Goal: Transaction & Acquisition: Purchase product/service

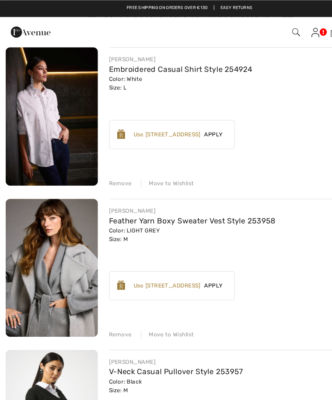
scroll to position [71, 0]
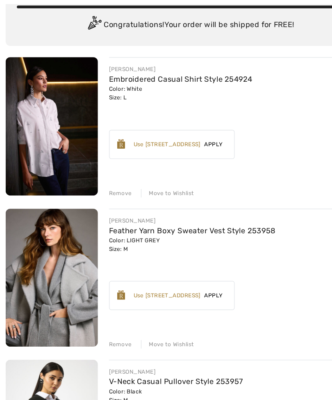
click at [105, 168] on div "Remove" at bounding box center [106, 169] width 20 height 7
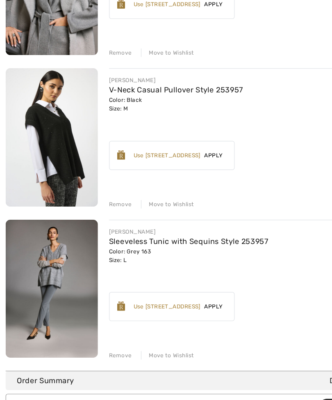
scroll to position [180, 0]
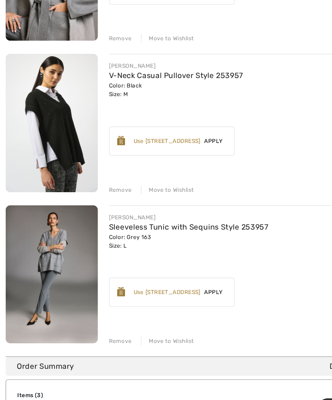
click at [106, 321] on div "Remove" at bounding box center [106, 324] width 20 height 7
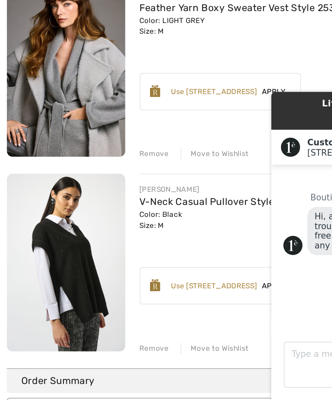
scroll to position [32, 0]
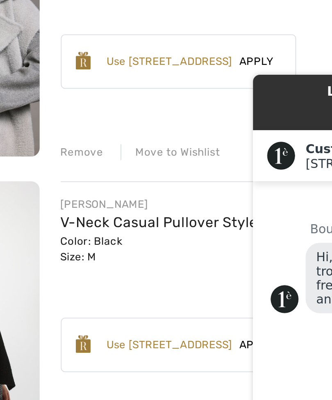
click at [96, 236] on link "V-Neck Casual Pullover Style 253957" at bounding box center [155, 240] width 118 height 8
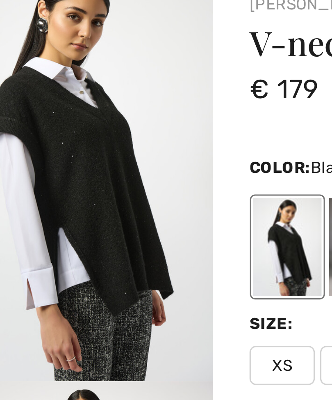
scroll to position [2, 0]
click at [36, 100] on img "1 / 4" at bounding box center [44, 106] width 88 height 132
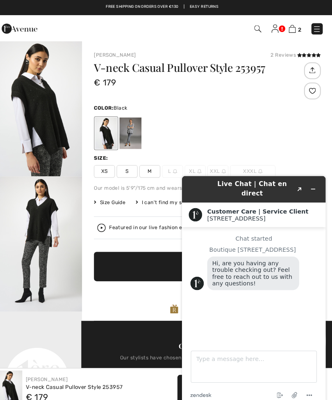
scroll to position [13, 0]
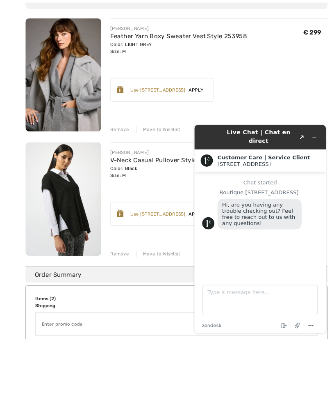
scroll to position [289, 0]
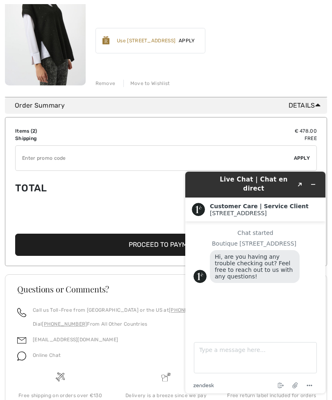
click at [115, 184] on td "Total" at bounding box center [78, 188] width 126 height 28
click at [128, 292] on h3 "Questions or Comments?" at bounding box center [166, 289] width 298 height 8
click at [129, 298] on div "Questions or Comments?" at bounding box center [166, 295] width 318 height 21
click at [315, 185] on icon "Minimize widget" at bounding box center [314, 184] width 6 height 6
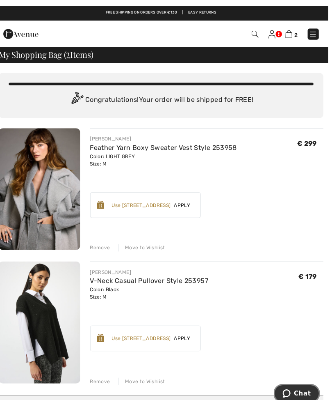
scroll to position [0, 0]
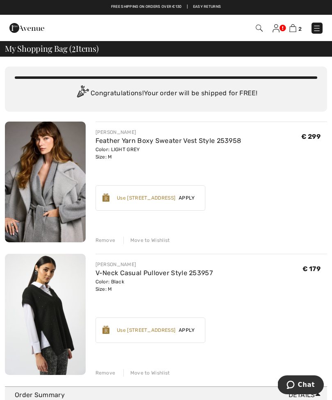
click at [53, 165] on img at bounding box center [45, 181] width 81 height 121
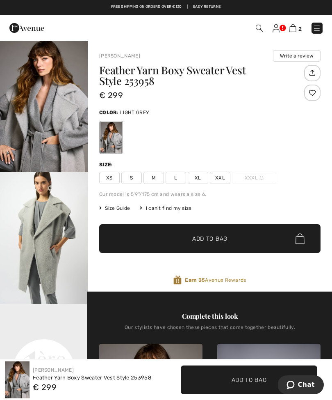
click at [168, 178] on span "L" at bounding box center [176, 178] width 21 height 12
click at [184, 242] on span "✔ Added to Bag" at bounding box center [198, 238] width 50 height 9
click at [297, 29] on img at bounding box center [293, 28] width 7 height 8
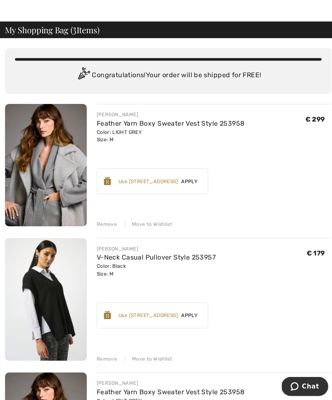
scroll to position [16, 0]
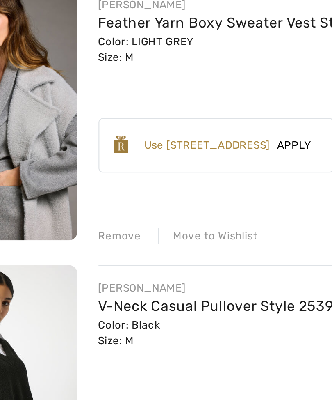
click at [96, 221] on div "Remove" at bounding box center [106, 224] width 20 height 7
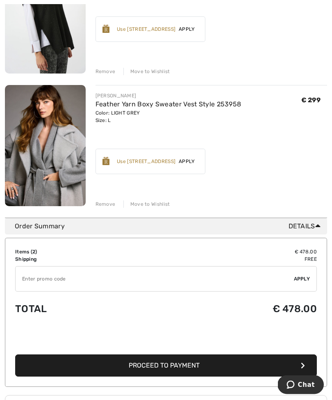
scroll to position [169, 0]
click at [158, 366] on span "Proceed to Payment" at bounding box center [164, 365] width 71 height 8
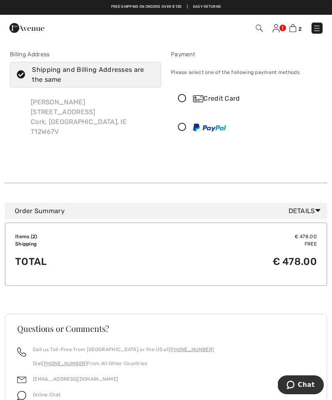
click at [295, 29] on img at bounding box center [293, 28] width 7 height 8
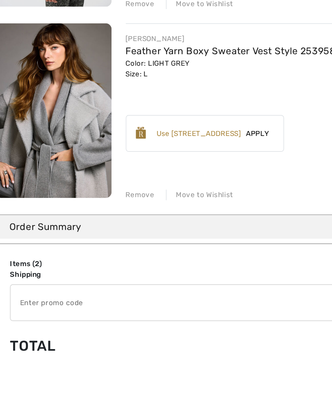
scroll to position [149, 0]
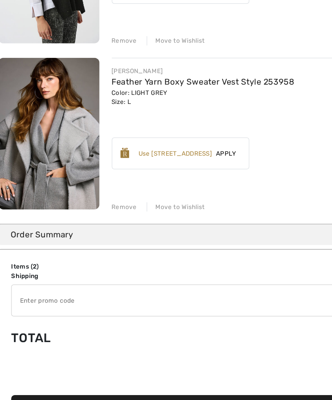
click at [185, 169] on div "Earn 35 Avenue Rewards ✔ Use 1000 Avenue Rewards Apply Remove" at bounding box center [151, 181] width 110 height 25
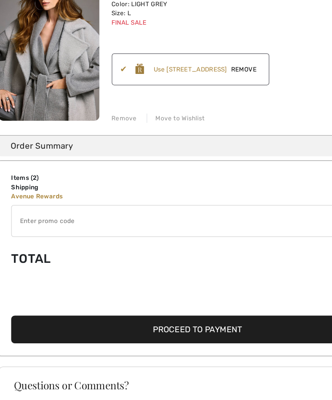
scroll to position [221, 0]
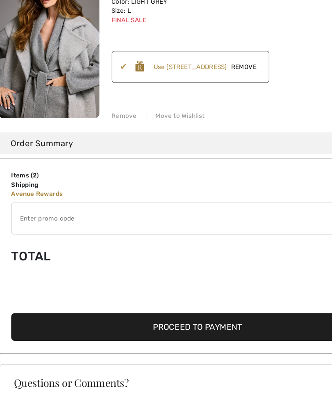
click at [129, 316] on span "Proceed to Payment" at bounding box center [164, 320] width 71 height 8
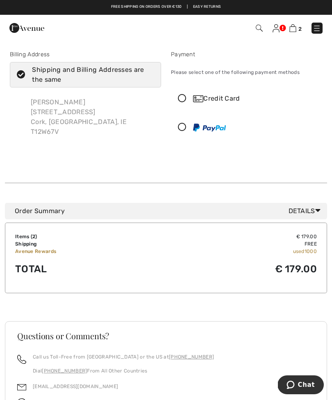
click at [185, 97] on icon at bounding box center [183, 98] width 22 height 9
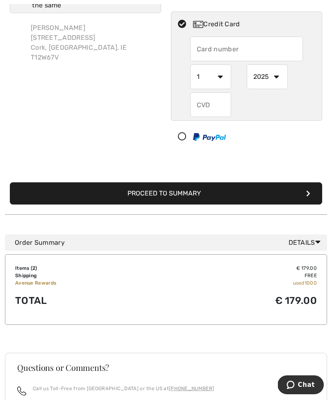
scroll to position [77, 0]
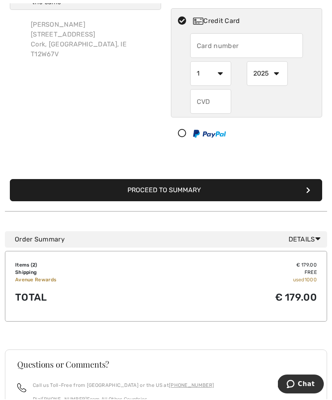
click at [151, 197] on button "Proceed to Summary" at bounding box center [166, 191] width 313 height 22
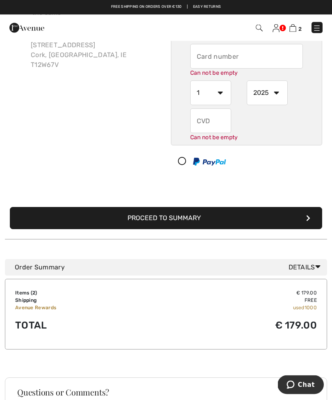
scroll to position [52, 0]
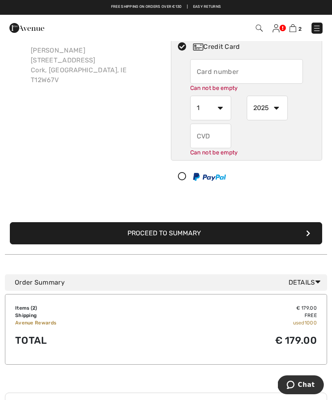
click at [208, 71] on input "text" at bounding box center [246, 71] width 113 height 25
click at [225, 73] on input "text" at bounding box center [246, 71] width 113 height 25
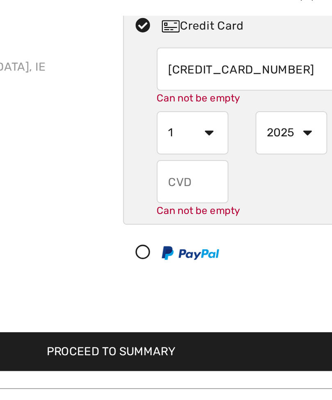
type input "[CREDIT_CARD_NUMBER]"
click at [190, 96] on select "1 2 3 4 5 6 7 8 9 10 11 12" at bounding box center [210, 108] width 41 height 25
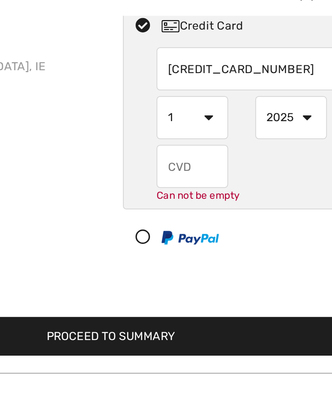
select select "8"
click at [247, 87] on select "2025 2026 2027 2028 2029 2030 2031 2032 2033 2034 2035" at bounding box center [267, 99] width 41 height 25
select select "2028"
click at [190, 115] on input "text" at bounding box center [210, 127] width 41 height 25
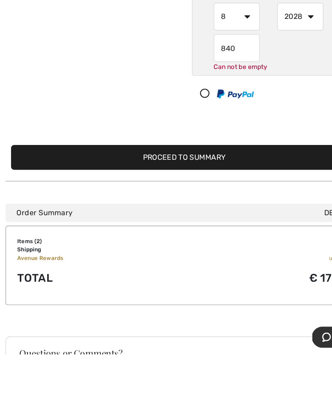
type input "840"
click at [181, 213] on button "Proceed to Summary" at bounding box center [166, 224] width 313 height 22
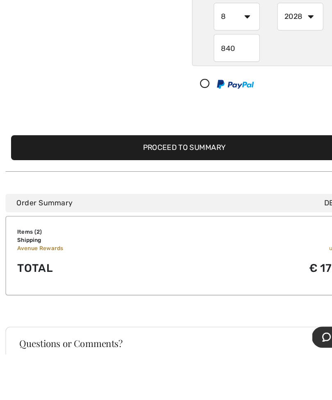
scroll to position [116, 0]
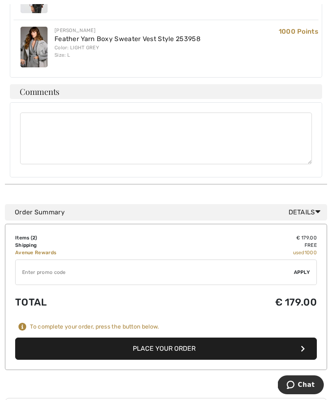
scroll to position [312, 0]
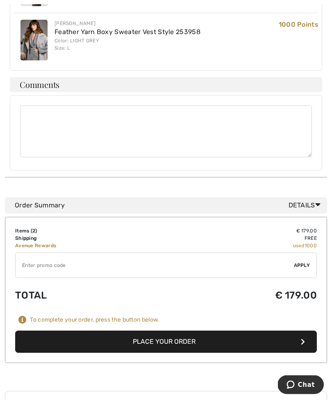
click at [169, 352] on button "Place Your Order" at bounding box center [166, 342] width 302 height 22
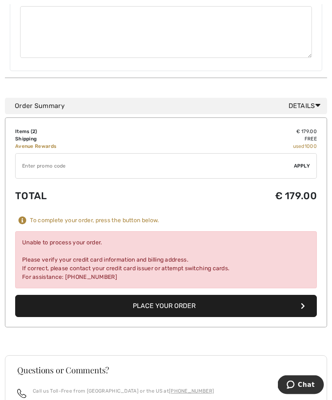
scroll to position [489, 0]
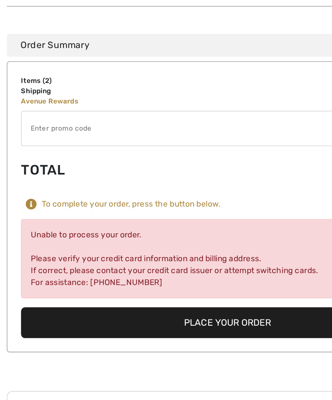
click at [171, 281] on button "Place Your Order" at bounding box center [166, 292] width 302 height 22
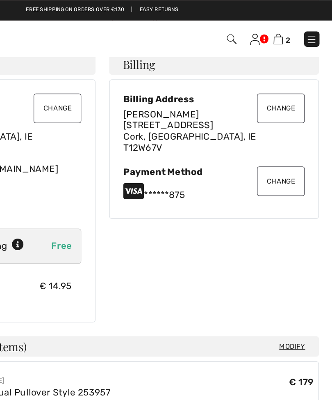
scroll to position [67, 0]
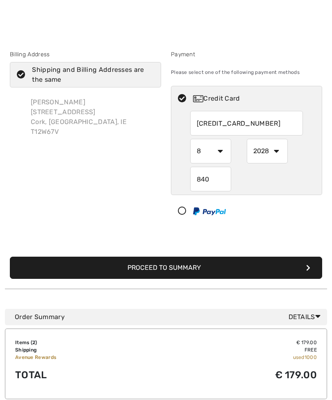
select select "8"
select select "2028"
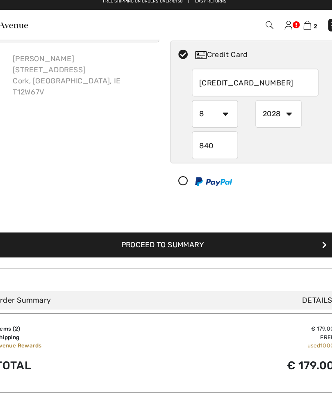
click at [235, 91] on input "4319473255840875" at bounding box center [246, 79] width 113 height 25
click at [220, 59] on div "Credit Card" at bounding box center [254, 55] width 123 height 10
click at [200, 59] on div "Credit Card" at bounding box center [254, 55] width 123 height 10
radio input "true"
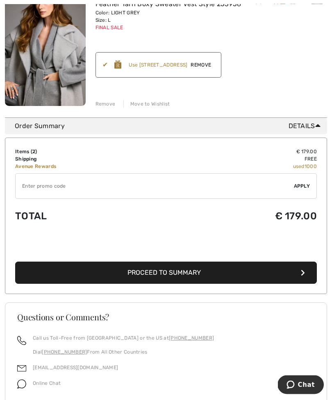
scroll to position [317, 0]
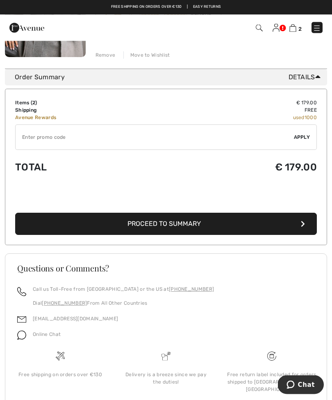
click at [152, 224] on span "Proceed to Summary" at bounding box center [164, 224] width 73 height 8
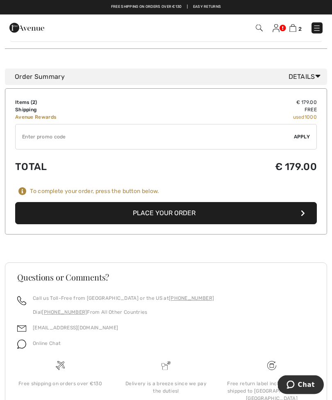
scroll to position [440, 0]
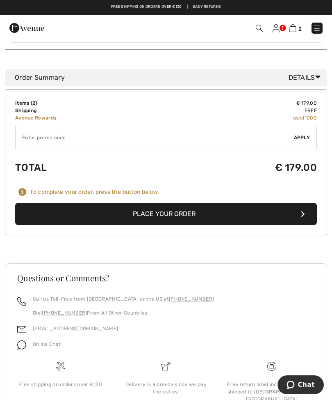
click at [150, 215] on button "Place Your Order" at bounding box center [166, 214] width 302 height 22
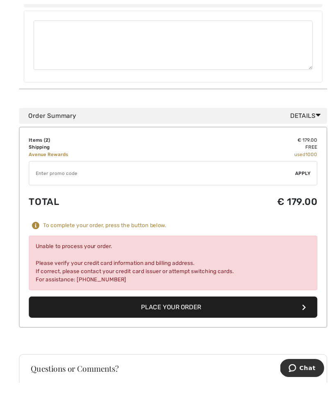
scroll to position [494, 0]
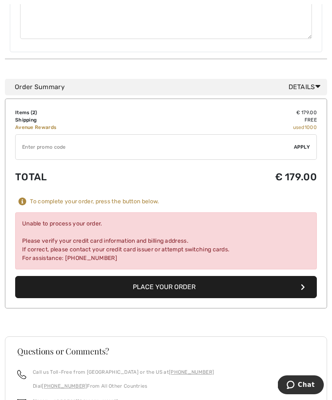
click at [158, 290] on button "Place Your Order" at bounding box center [166, 287] width 302 height 22
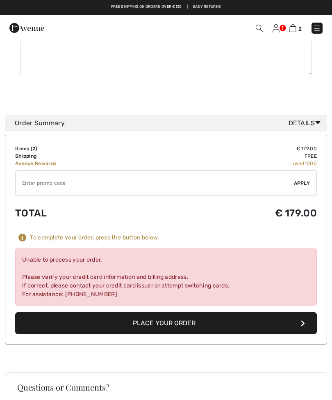
scroll to position [0, 0]
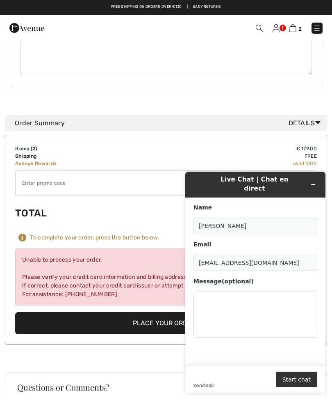
click at [128, 331] on button "Place Your Order" at bounding box center [166, 323] width 302 height 22
click at [325, 185] on header "Live Chat | Chat en direct" at bounding box center [255, 185] width 140 height 26
click at [318, 189] on button "Minimize widget" at bounding box center [313, 183] width 13 height 11
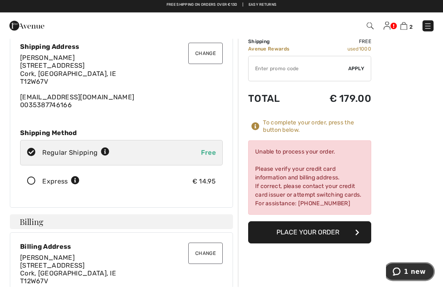
scroll to position [25, 0]
